Goal: Use online tool/utility: Utilize a website feature to perform a specific function

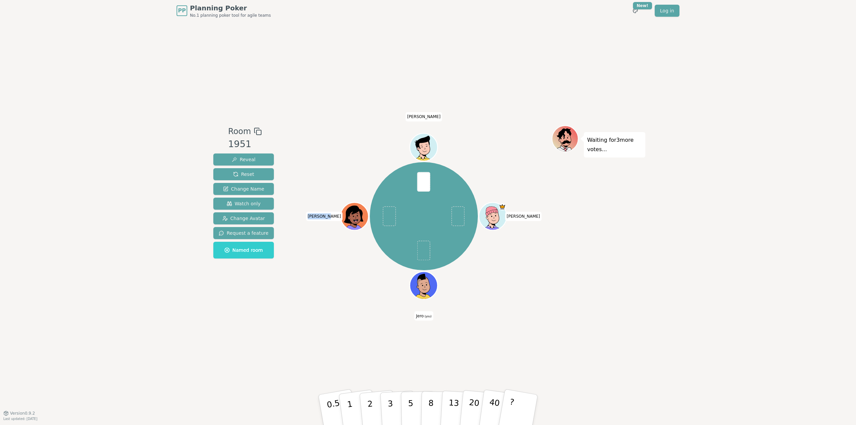
drag, startPoint x: 332, startPoint y: 216, endPoint x: 317, endPoint y: 217, distance: 14.7
click at [317, 217] on span "[PERSON_NAME]" at bounding box center [324, 216] width 37 height 9
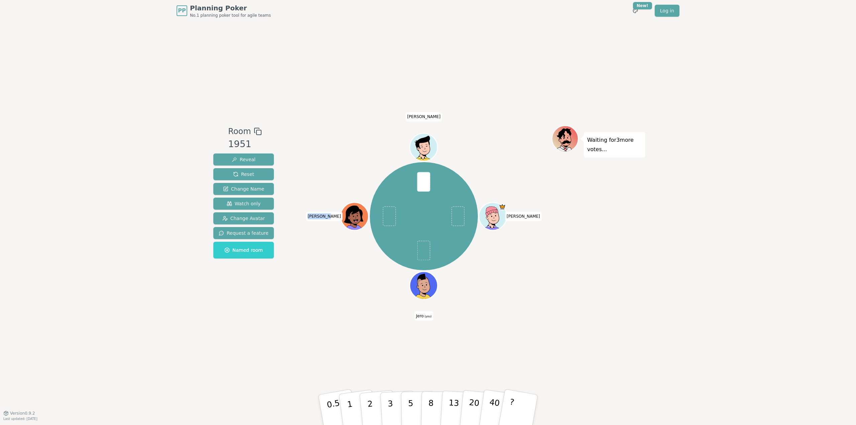
click at [421, 316] on span "Jero (you)" at bounding box center [423, 315] width 19 height 9
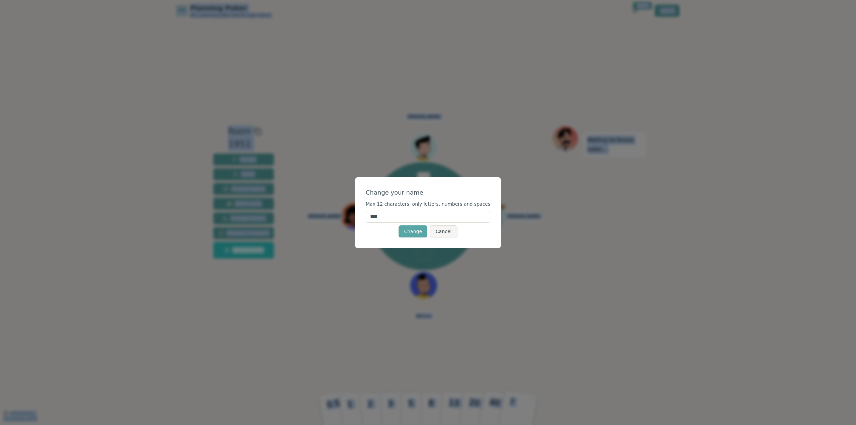
click at [421, 316] on div "Change your name Max 12 characters, only letters, numbers and spaces **** Chang…" at bounding box center [428, 212] width 856 height 425
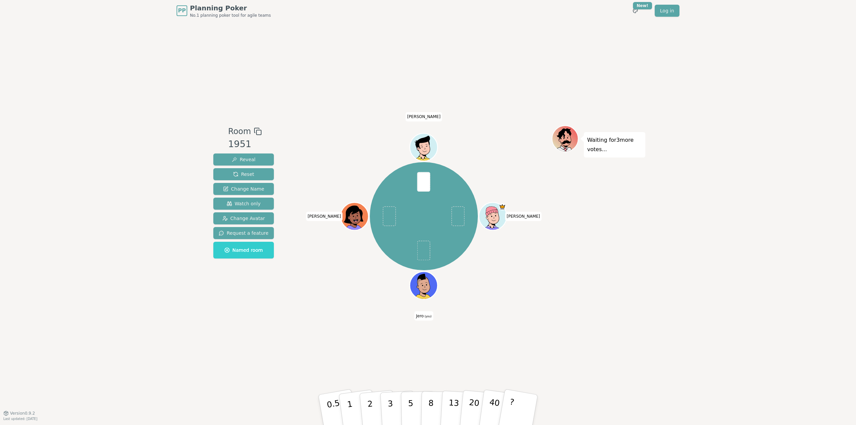
click at [421, 316] on span "Jero (you)" at bounding box center [423, 315] width 19 height 9
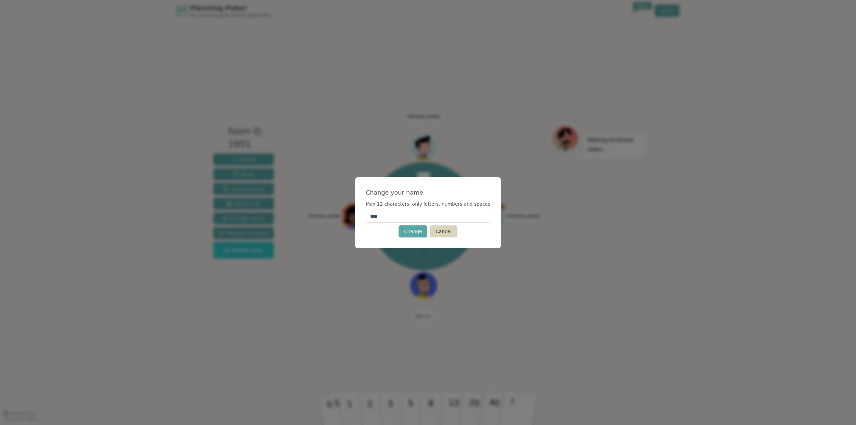
click at [448, 234] on button "Cancel" at bounding box center [443, 231] width 27 height 12
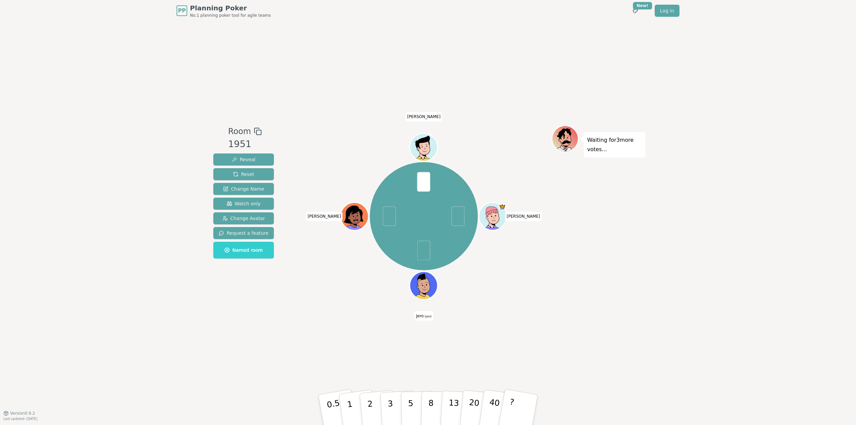
click at [527, 217] on span "[PERSON_NAME]" at bounding box center [523, 216] width 37 height 9
click at [534, 245] on div "[PERSON_NAME] (you) [PERSON_NAME]" at bounding box center [424, 216] width 256 height 158
click at [425, 117] on span "[PERSON_NAME]" at bounding box center [424, 116] width 37 height 9
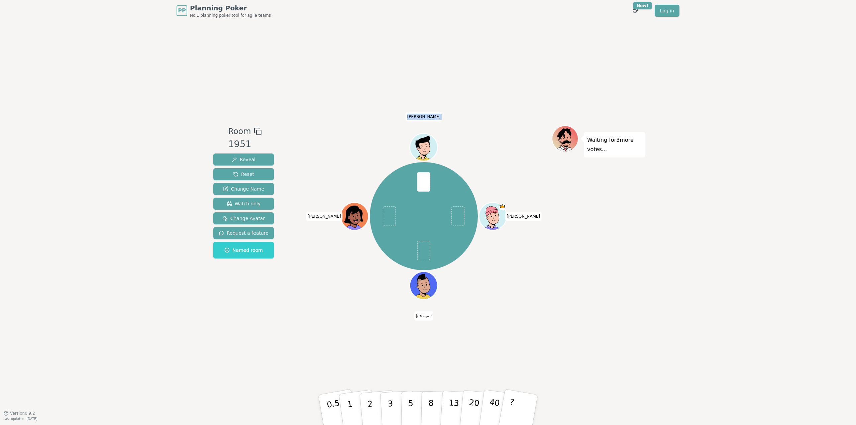
click at [425, 117] on span "[PERSON_NAME]" at bounding box center [424, 116] width 37 height 9
click at [573, 241] on div "Waiting for 3 more votes..." at bounding box center [599, 217] width 94 height 184
click at [430, 401] on p "8" at bounding box center [431, 410] width 6 height 36
click at [322, 305] on div "[PERSON_NAME] (you) [PERSON_NAME]" at bounding box center [424, 217] width 256 height 184
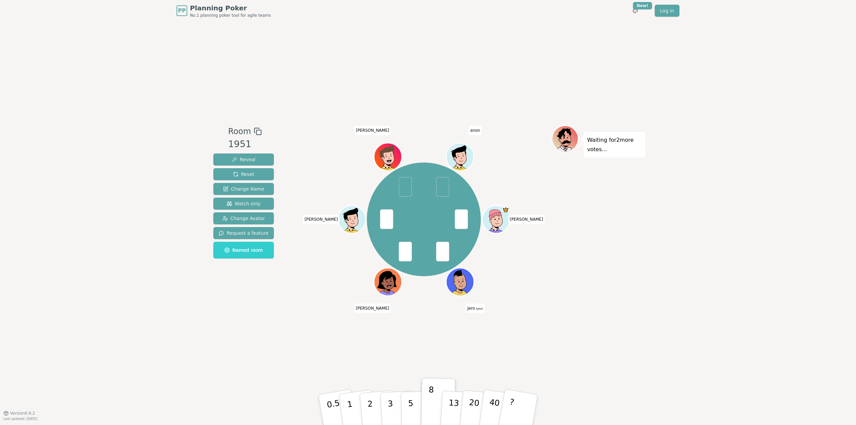
click at [289, 324] on div "Room 1951 Reveal Reset Change Name Watch only Change Avatar Request a feature N…" at bounding box center [428, 217] width 435 height 392
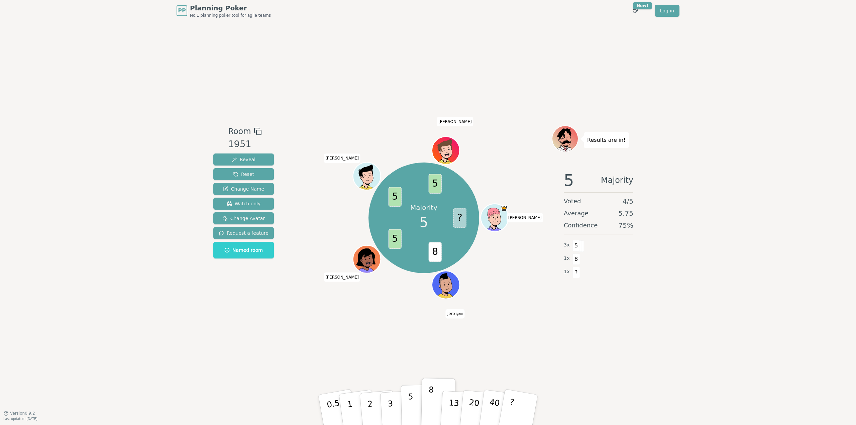
click at [419, 403] on button "5" at bounding box center [418, 410] width 34 height 51
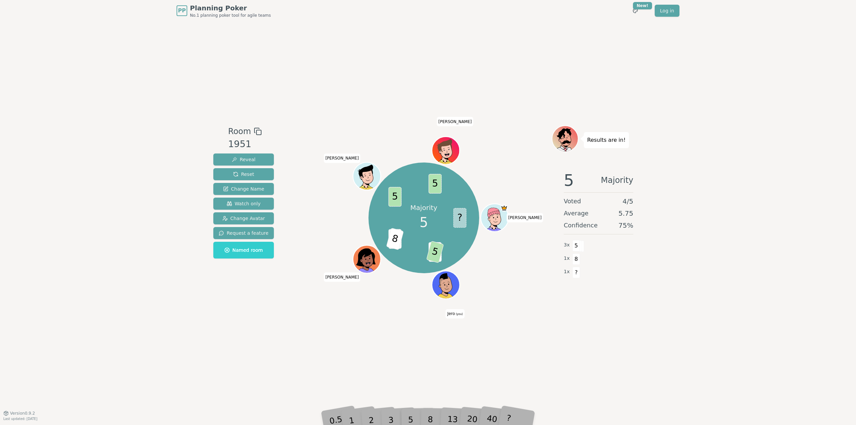
click at [428, 415] on div "8" at bounding box center [438, 410] width 20 height 24
drag, startPoint x: 436, startPoint y: 255, endPoint x: 433, endPoint y: 254, distance: 3.7
click at [433, 254] on span "8" at bounding box center [434, 252] width 13 height 20
click at [449, 257] on span "5" at bounding box center [448, 252] width 18 height 22
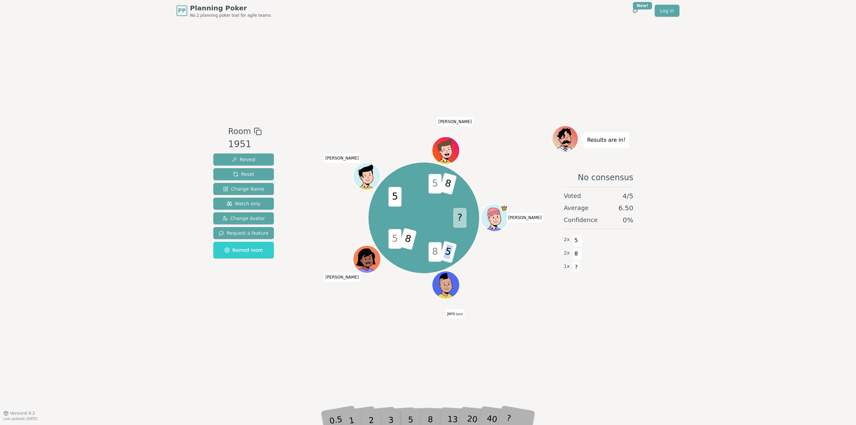
click at [447, 248] on span "5" at bounding box center [448, 252] width 18 height 22
click at [438, 252] on span "8" at bounding box center [434, 252] width 13 height 20
drag, startPoint x: 437, startPoint y: 252, endPoint x: 432, endPoint y: 251, distance: 4.7
click at [432, 251] on span "8" at bounding box center [434, 252] width 13 height 20
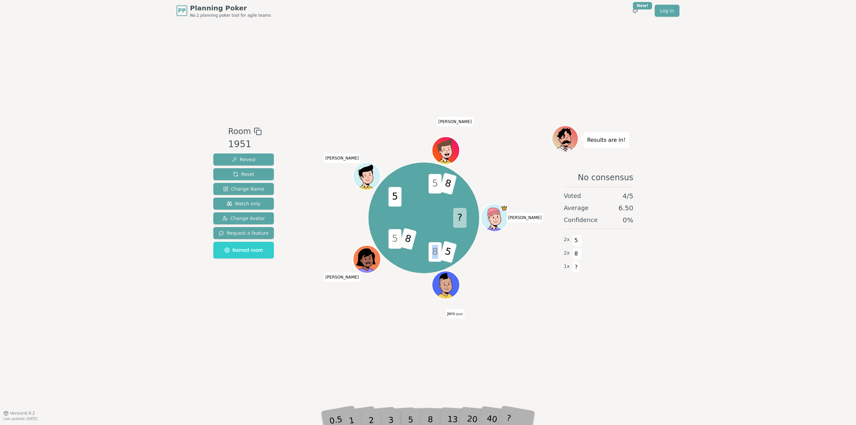
click at [432, 251] on span "8" at bounding box center [434, 252] width 13 height 20
click at [432, 269] on div "? 8 5 5 8 5 5 8 [PERSON_NAME] (you) [PERSON_NAME]" at bounding box center [423, 218] width 111 height 111
